Goal: Find specific page/section: Find specific page/section

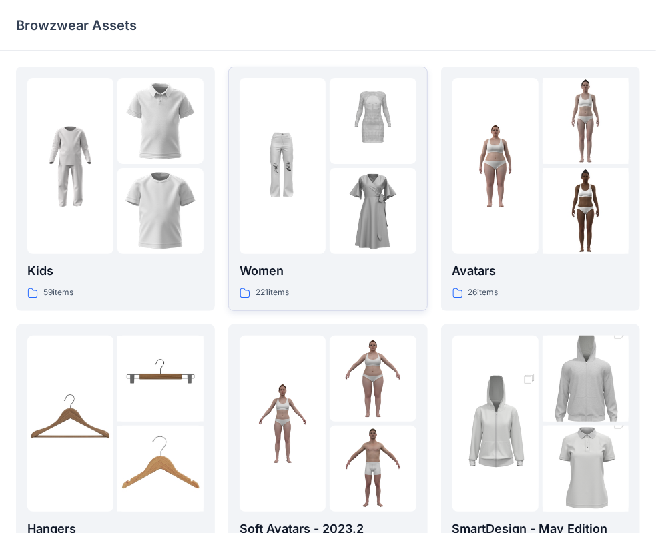
click at [329, 283] on div "Women 221 items" at bounding box center [327, 281] width 176 height 38
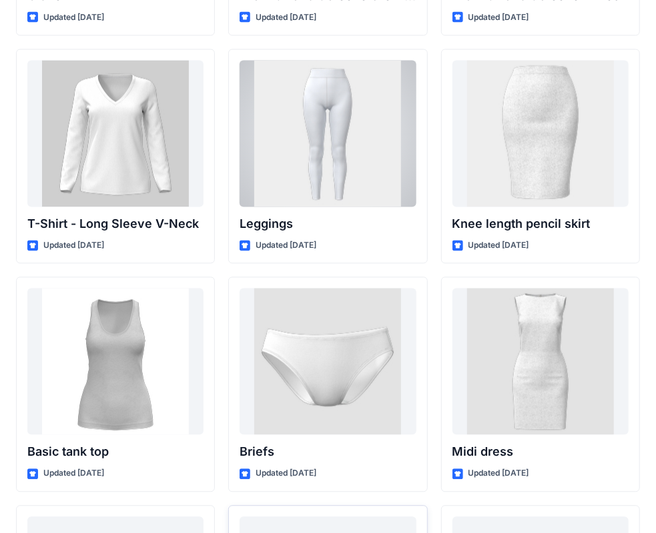
scroll to position [10939, 0]
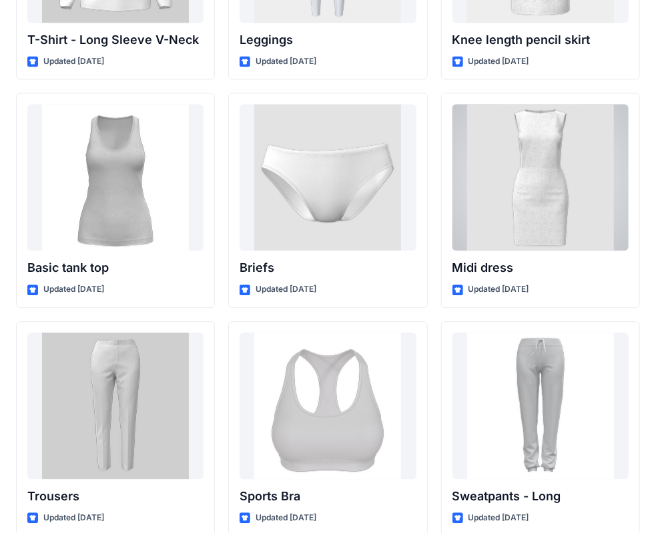
click at [559, 151] on div at bounding box center [540, 177] width 176 height 147
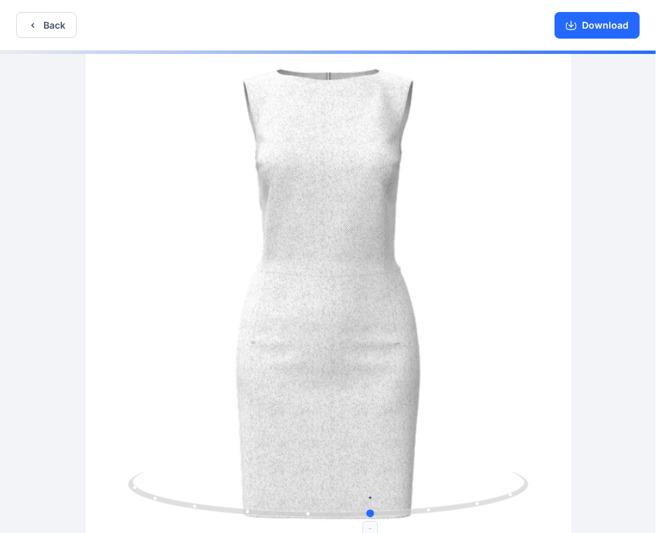
drag, startPoint x: 330, startPoint y: 515, endPoint x: 377, endPoint y: 512, distance: 47.4
click at [375, 512] on circle at bounding box center [371, 514] width 8 height 8
drag, startPoint x: 376, startPoint y: 512, endPoint x: 349, endPoint y: 519, distance: 27.7
click at [349, 519] on icon at bounding box center [329, 496] width 403 height 50
drag, startPoint x: 349, startPoint y: 519, endPoint x: 341, endPoint y: 521, distance: 8.2
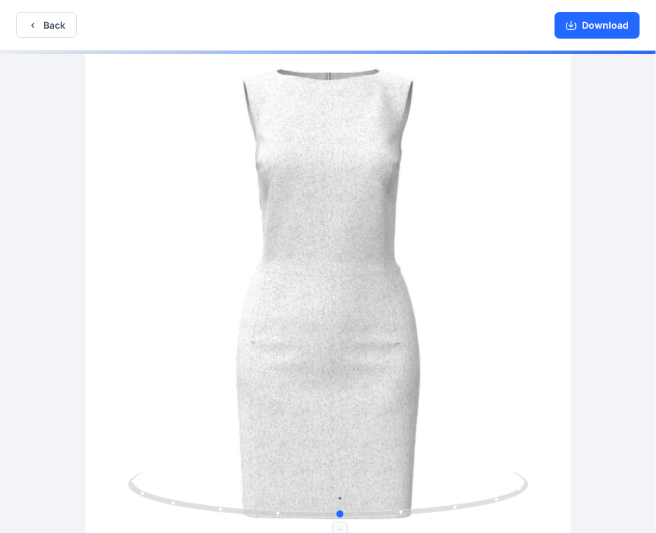
click at [341, 521] on icon at bounding box center [329, 496] width 403 height 50
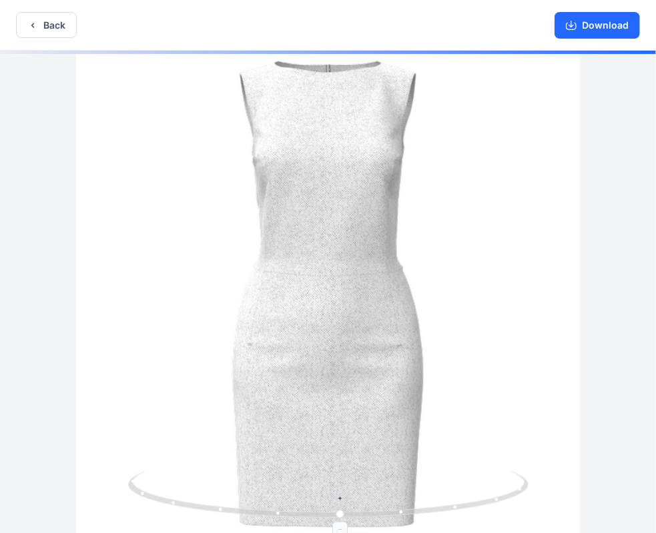
click at [343, 496] on icon at bounding box center [341, 499] width 8 height 8
click at [343, 531] on foreignobject at bounding box center [340, 529] width 15 height 15
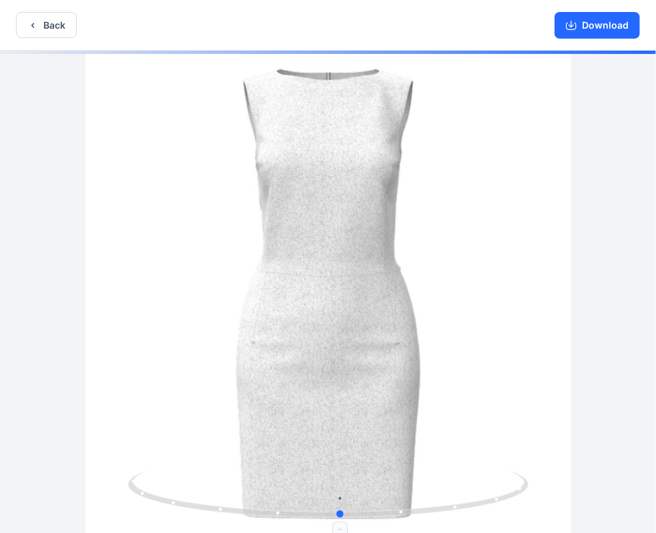
click at [343, 531] on foreignobject at bounding box center [340, 529] width 15 height 15
drag, startPoint x: 343, startPoint y: 517, endPoint x: 348, endPoint y: 541, distance: 25.2
click at [348, 533] on html "Back Download Version History" at bounding box center [328, 268] width 656 height 536
click at [572, 23] on icon "button" at bounding box center [571, 25] width 11 height 11
click at [49, 22] on button "Back" at bounding box center [46, 25] width 61 height 26
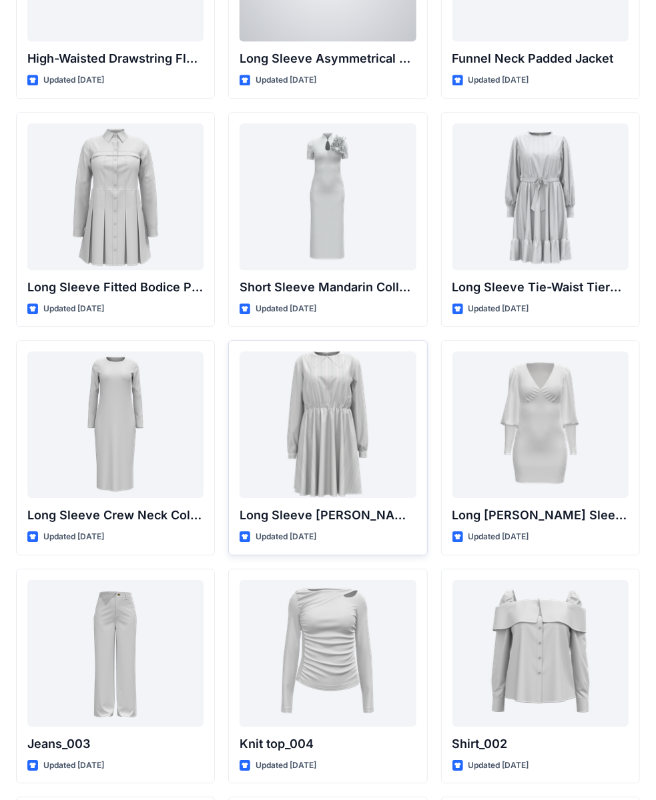
scroll to position [5270, 0]
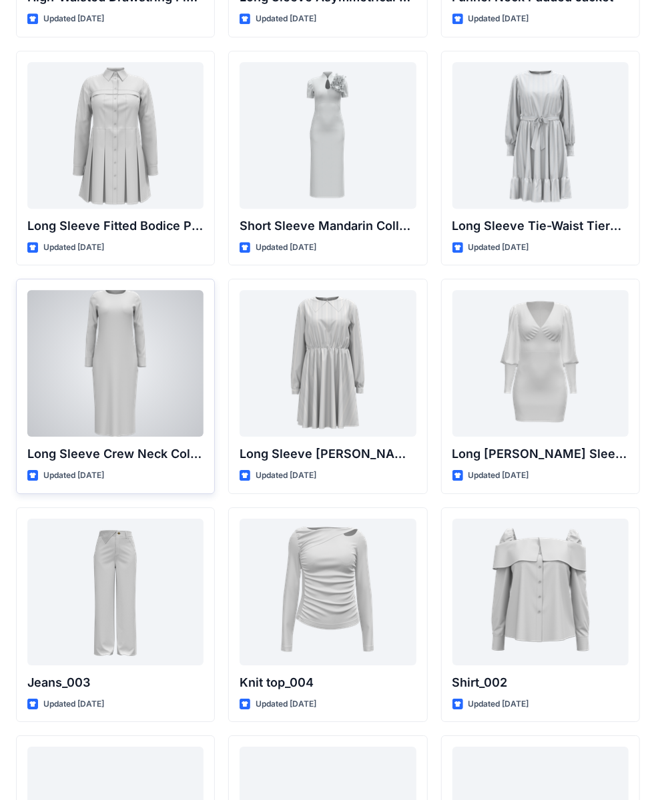
click at [157, 349] on div at bounding box center [115, 363] width 176 height 147
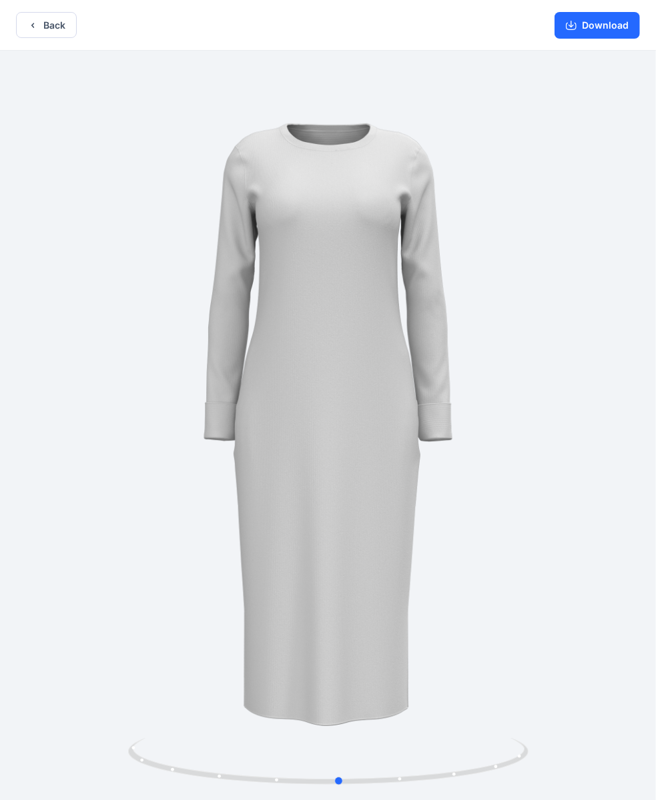
drag, startPoint x: 337, startPoint y: 396, endPoint x: 367, endPoint y: 271, distance: 128.8
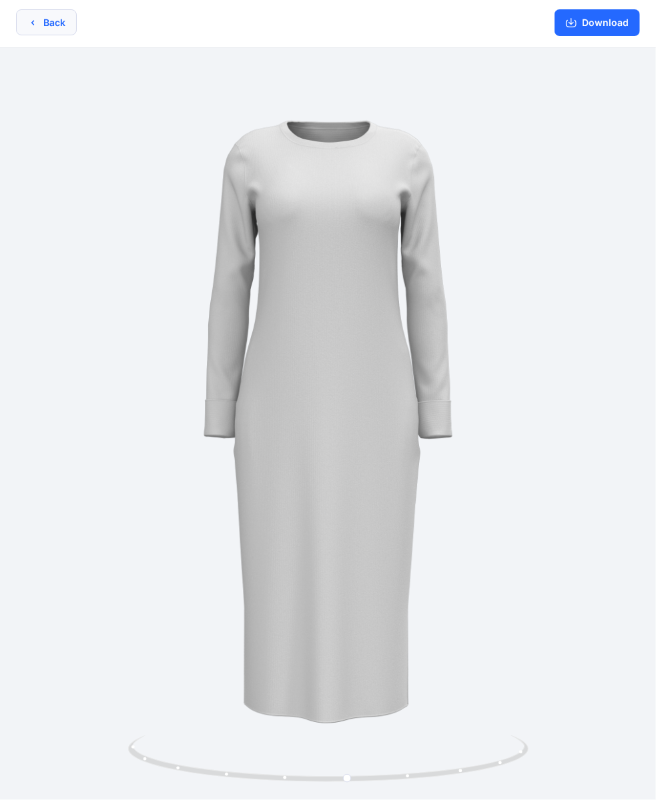
click at [65, 32] on button "Back" at bounding box center [46, 22] width 61 height 26
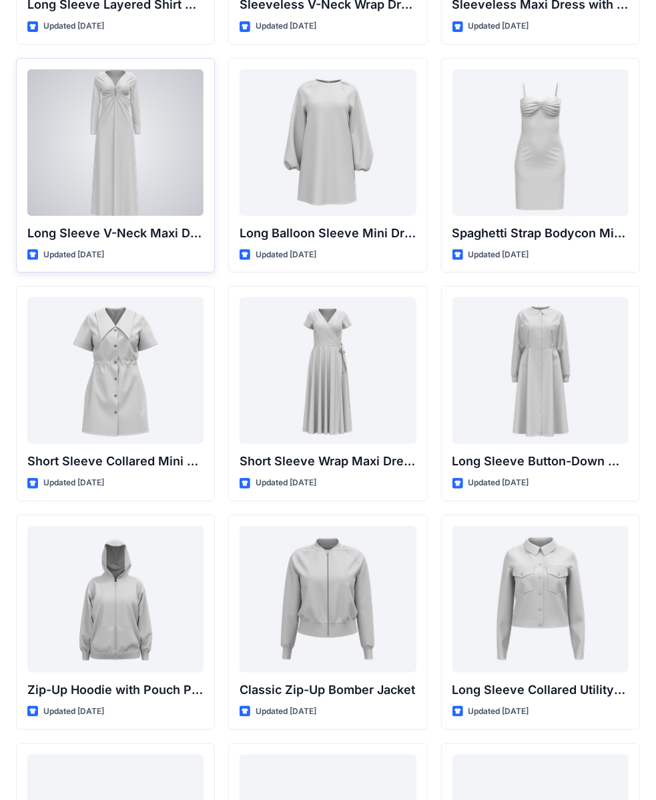
scroll to position [2067, 0]
